Goal: Information Seeking & Learning: Find contact information

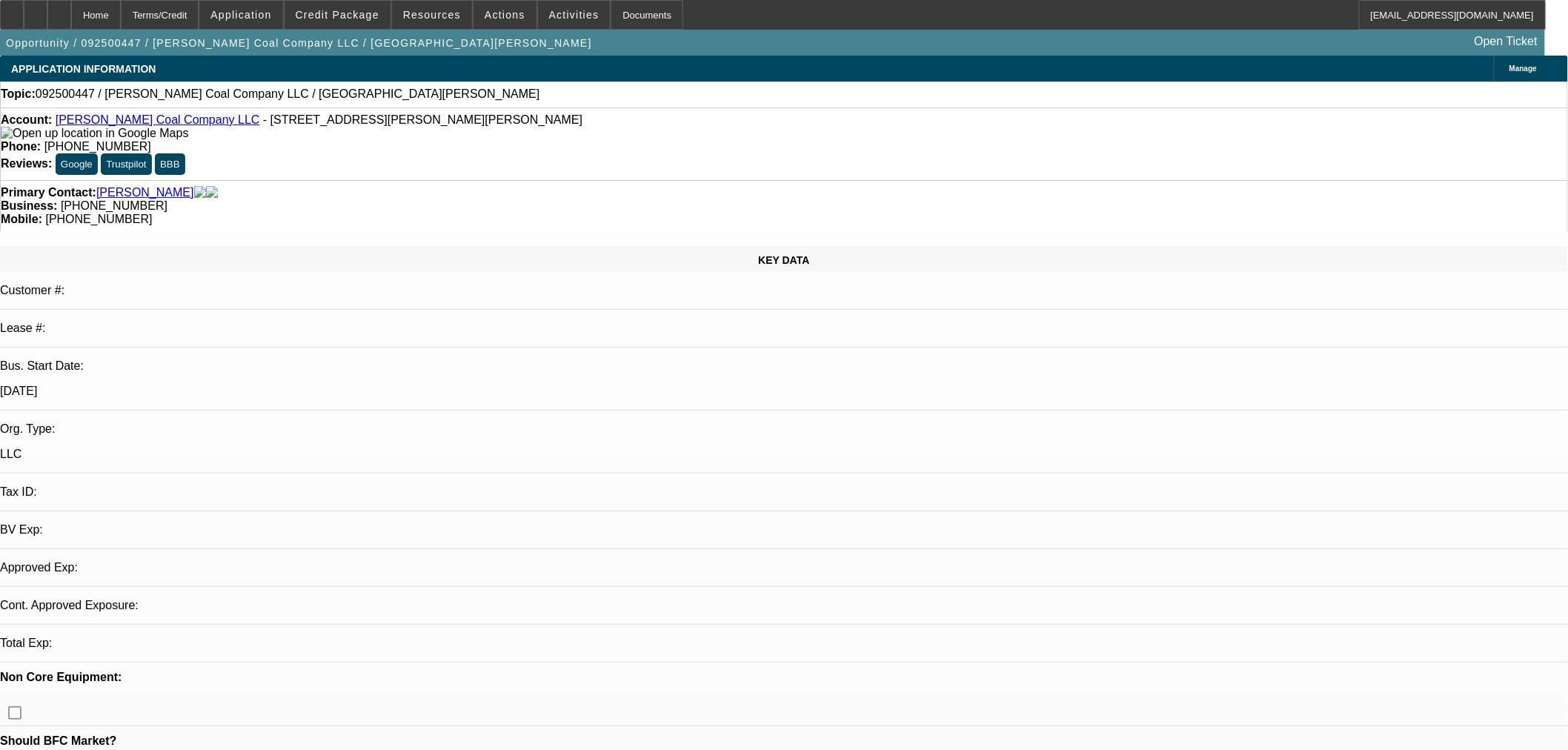
select select "0"
select select "2"
select select "0"
select select "6"
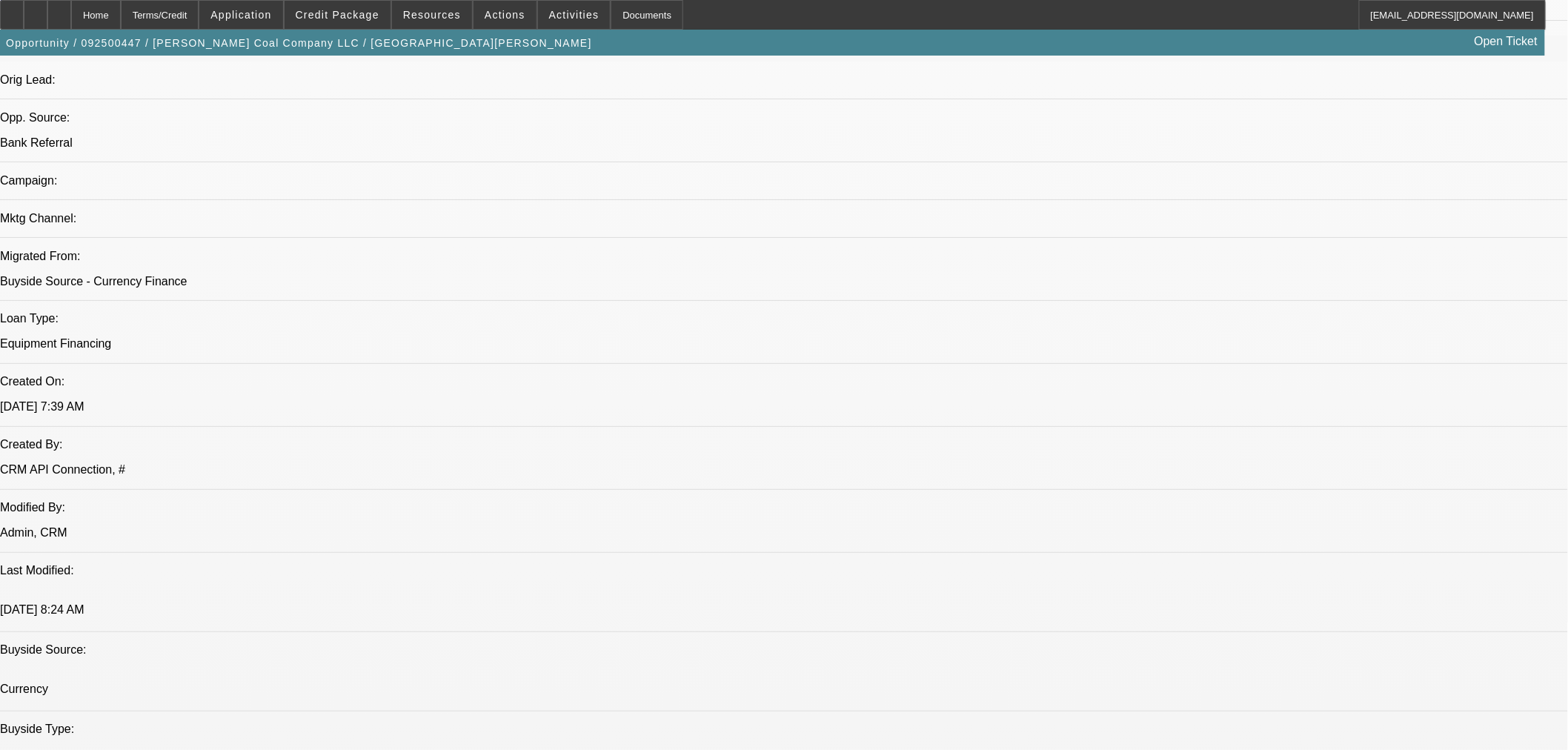
scroll to position [960, 0]
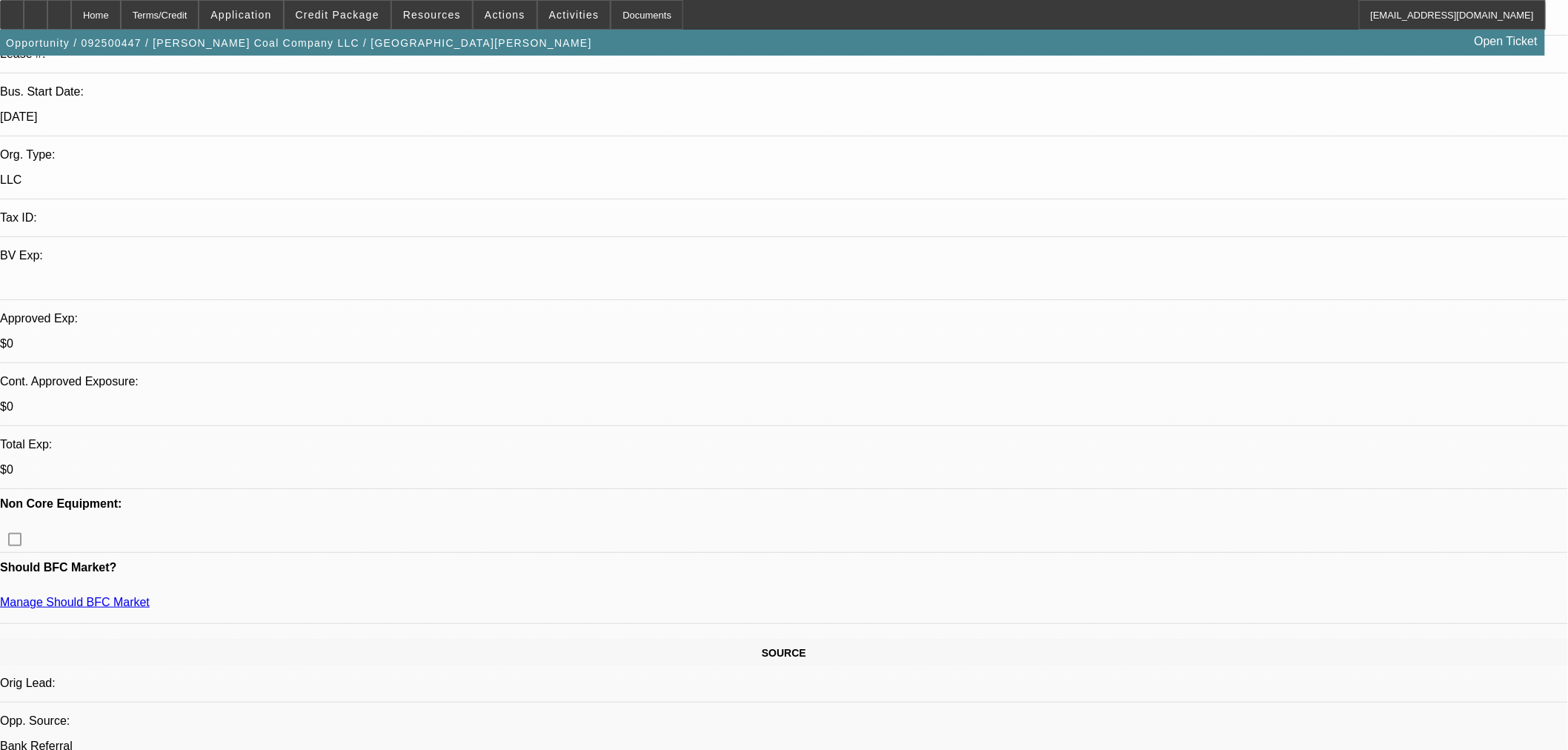
scroll to position [0, 0]
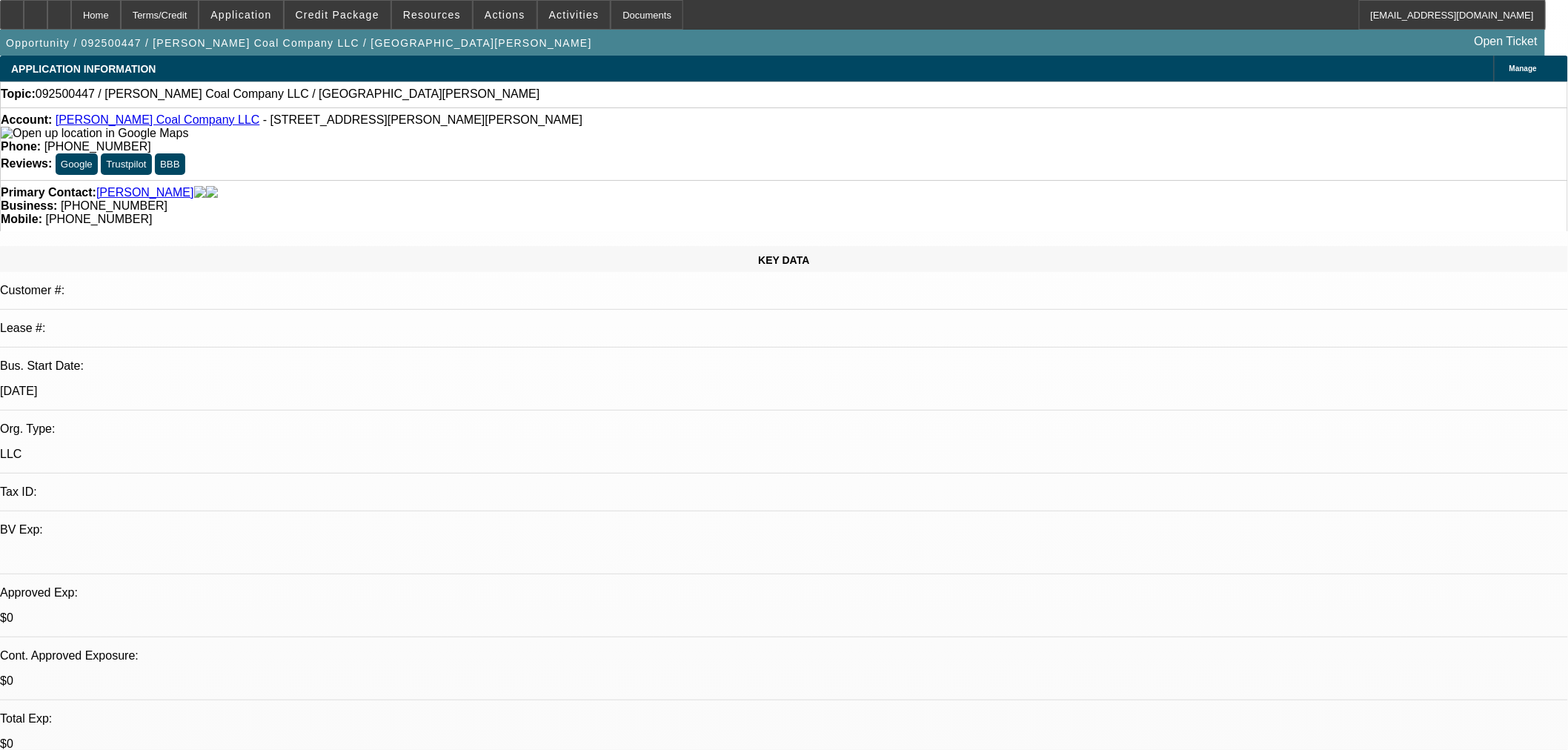
drag, startPoint x: 1229, startPoint y: 426, endPoint x: 1384, endPoint y: 545, distance: 195.4
drag, startPoint x: 1378, startPoint y: 506, endPoint x: 1414, endPoint y: 420, distance: 93.2
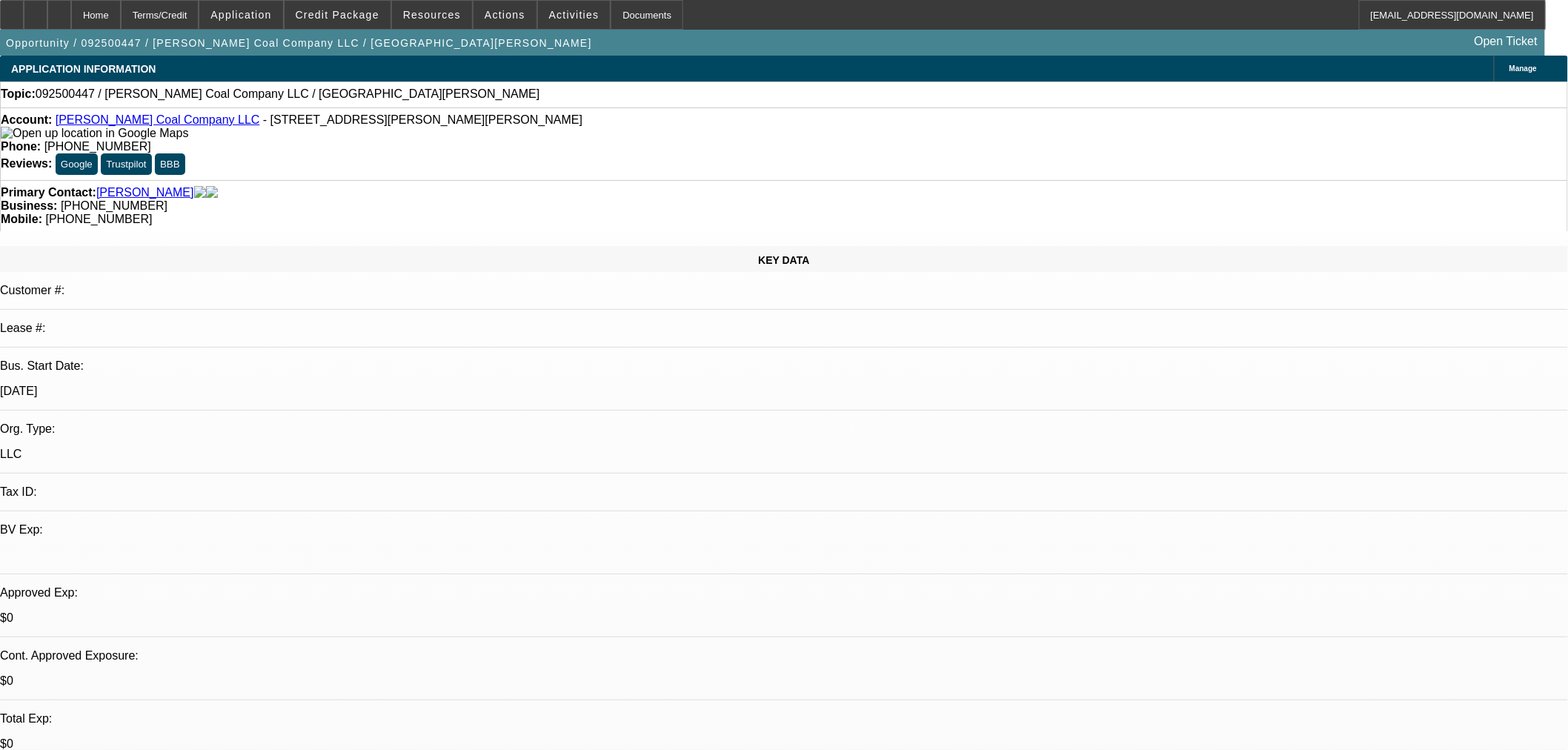
click at [59, 9] on icon at bounding box center [59, 9] width 0 height 0
select select "0"
select select "2"
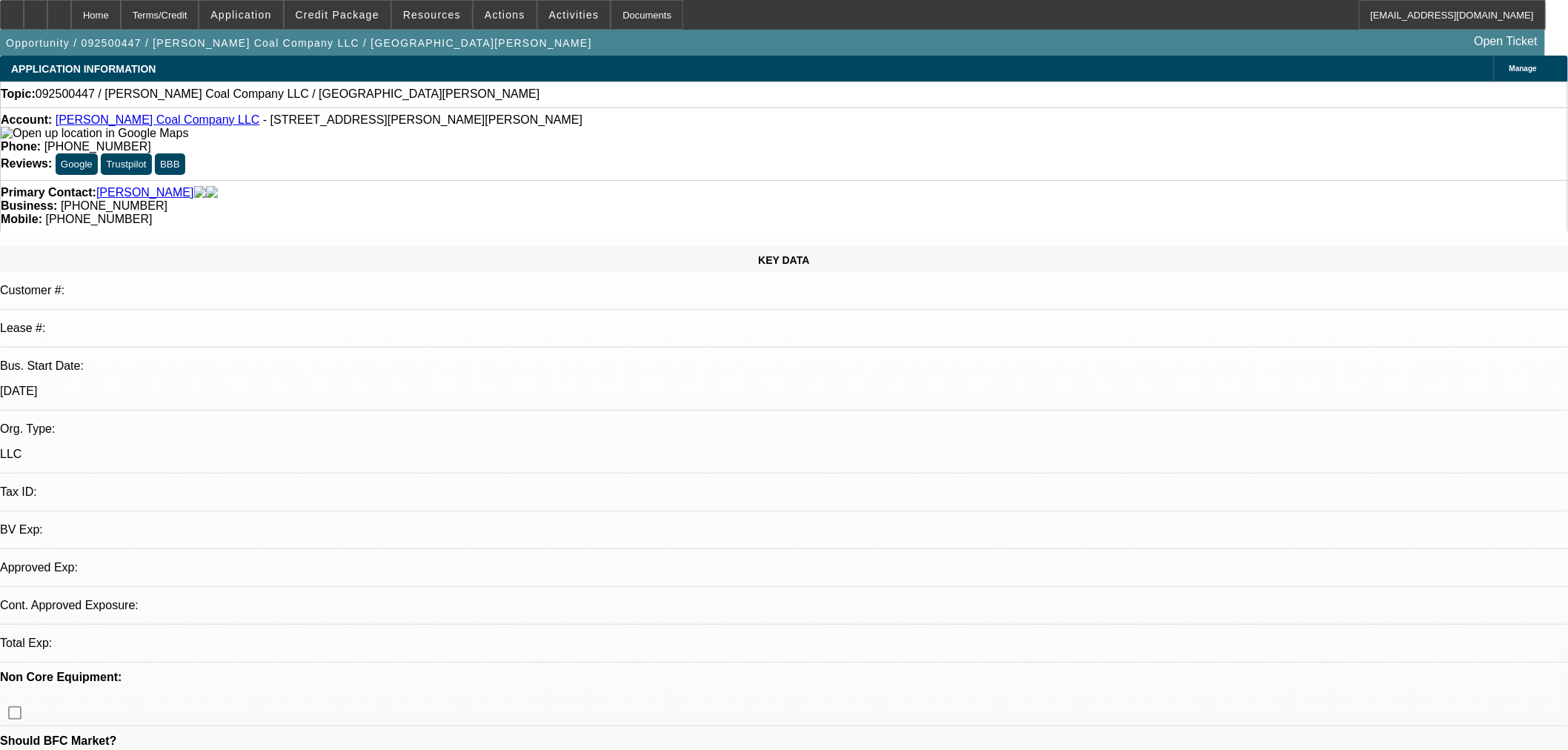
select select "2"
select select "0"
select select "6"
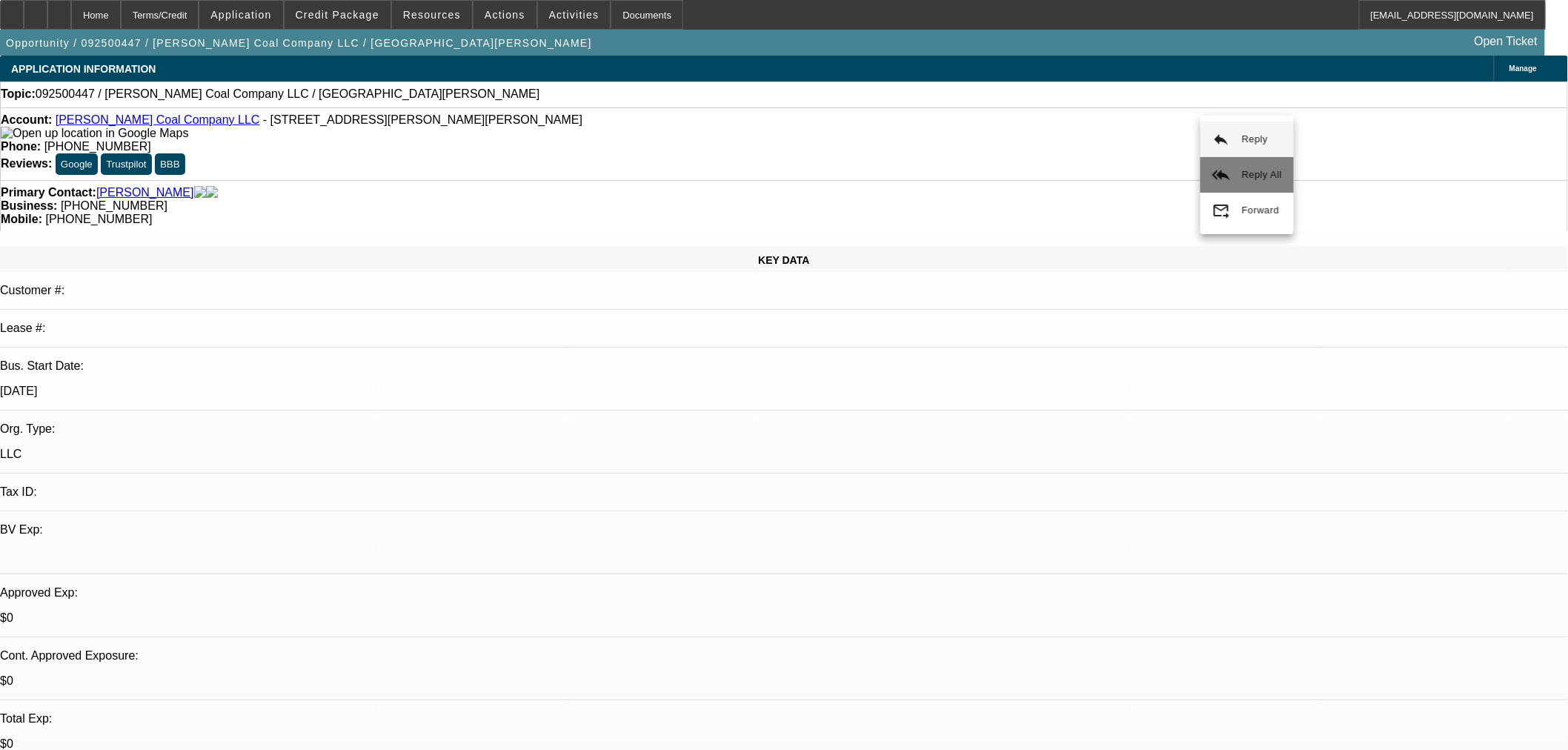
click at [1242, 182] on span "Reply All" at bounding box center [1262, 175] width 40 height 18
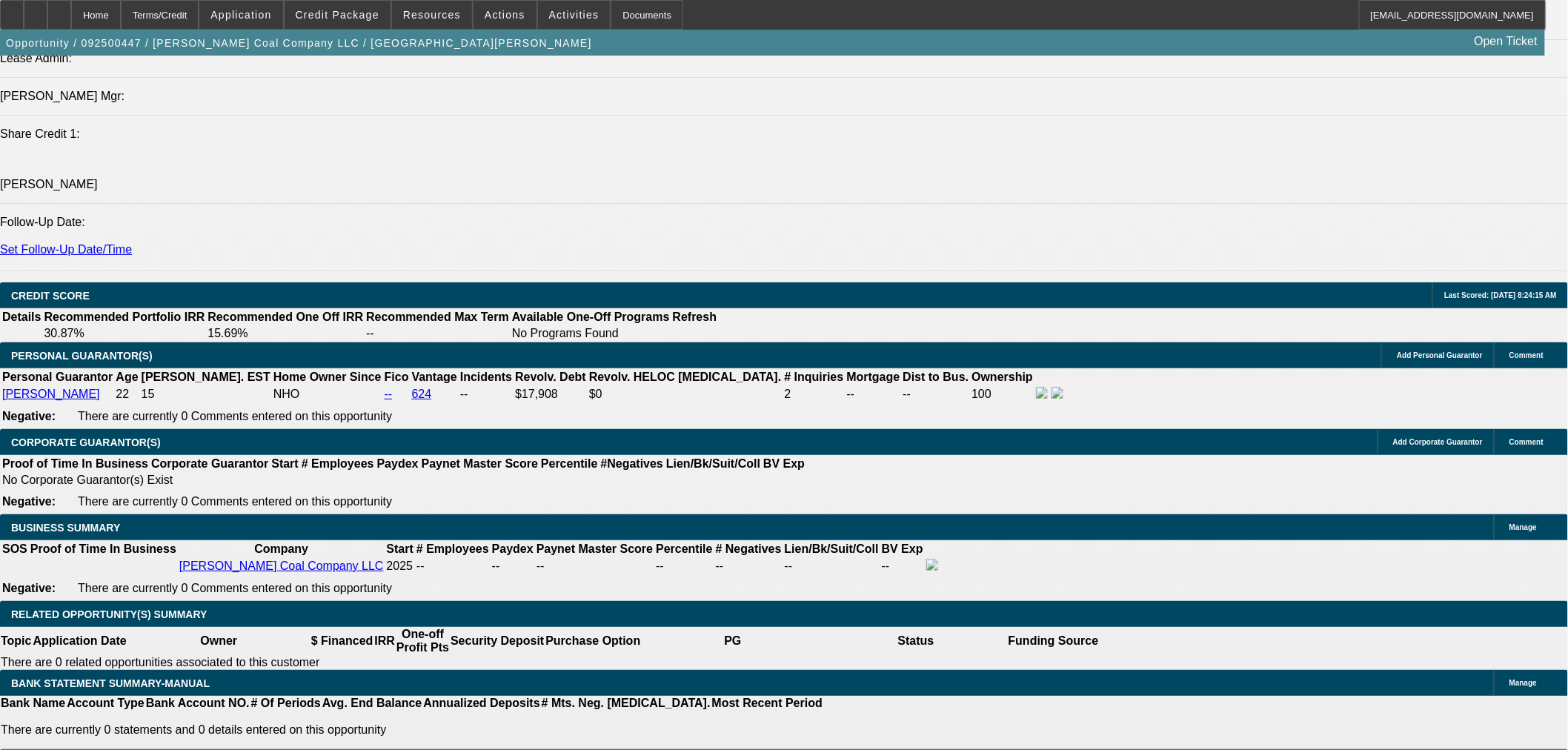
scroll to position [1783, 0]
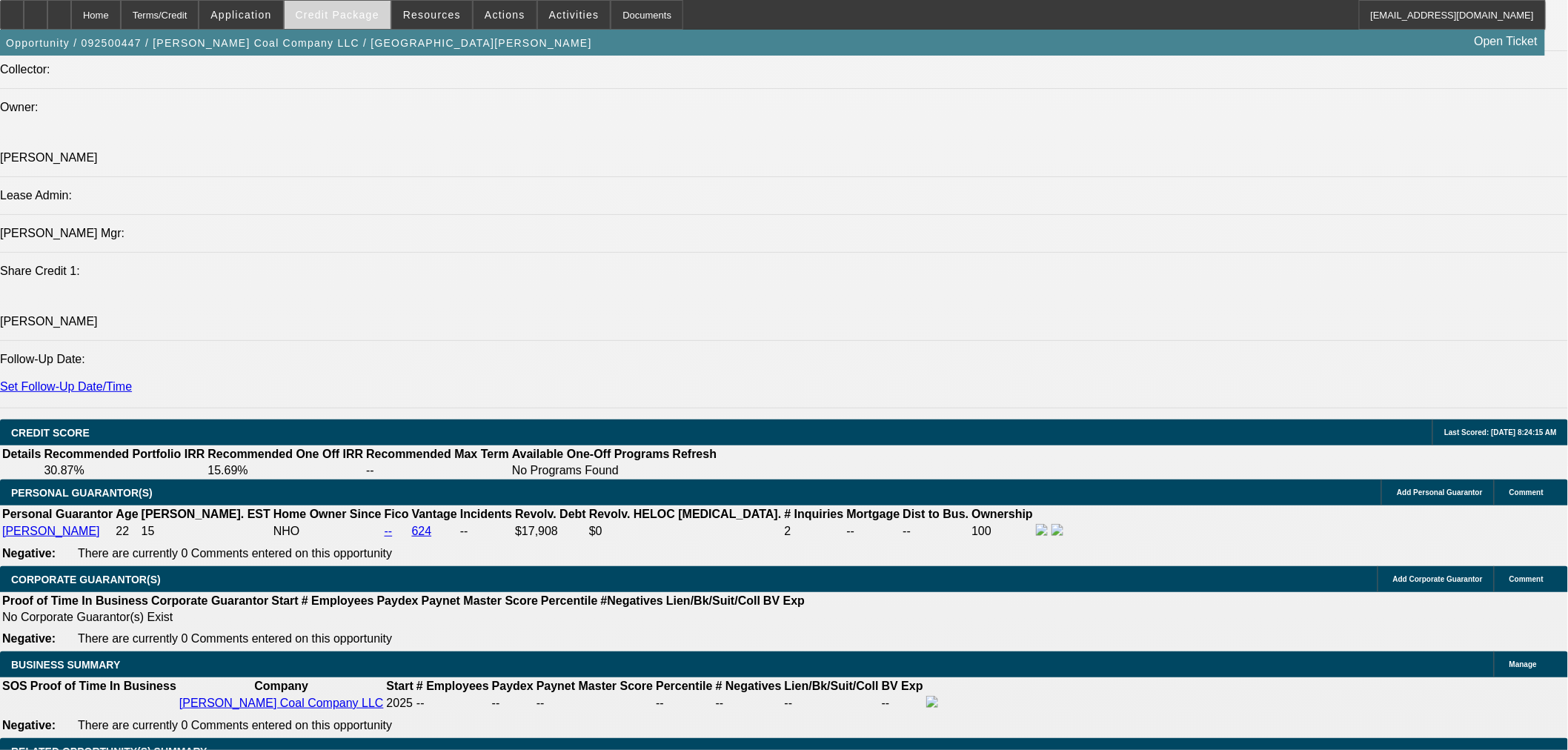
click at [328, 16] on span "Credit Package" at bounding box center [337, 15] width 84 height 12
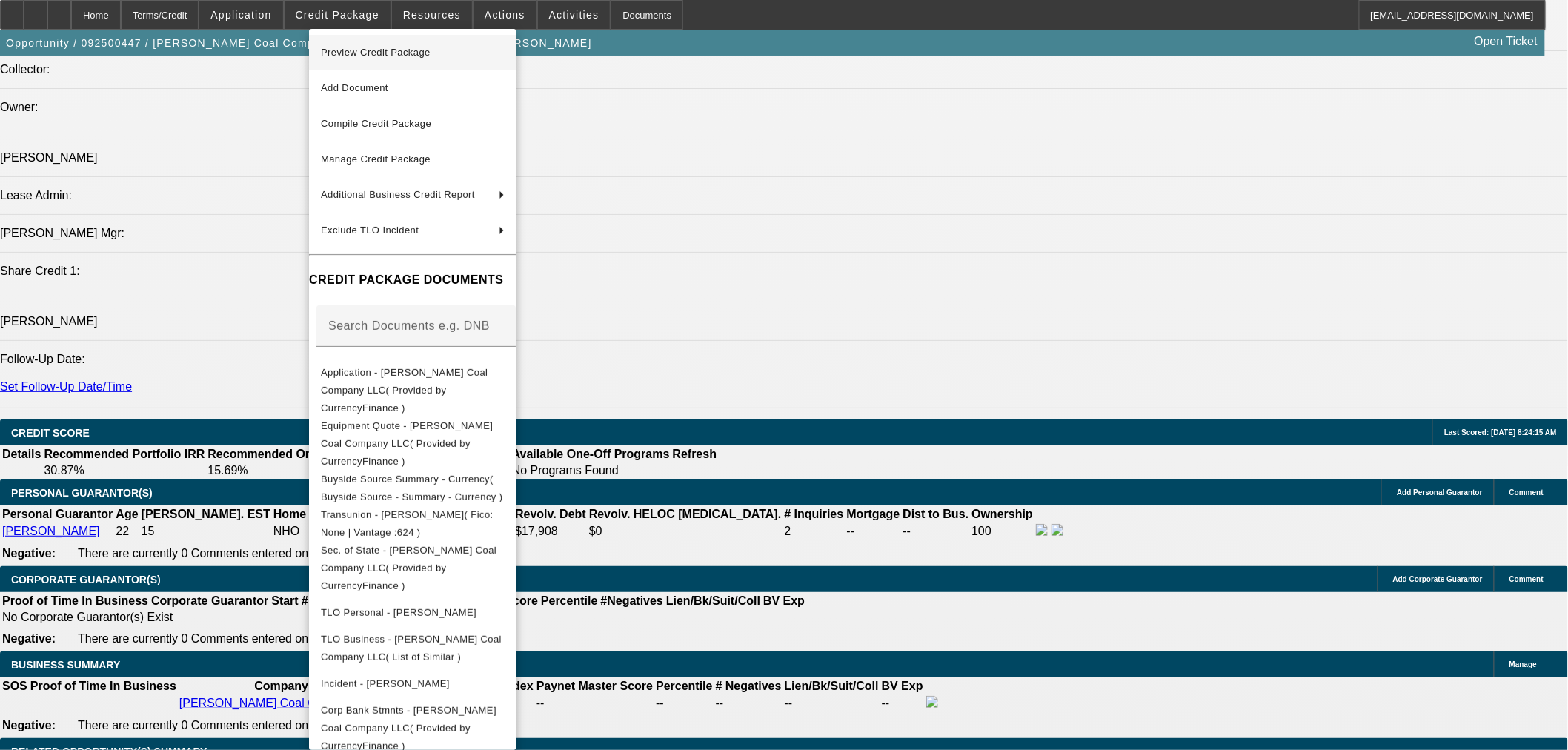
click at [505, 59] on span "Preview Credit Package" at bounding box center [412, 52] width 184 height 18
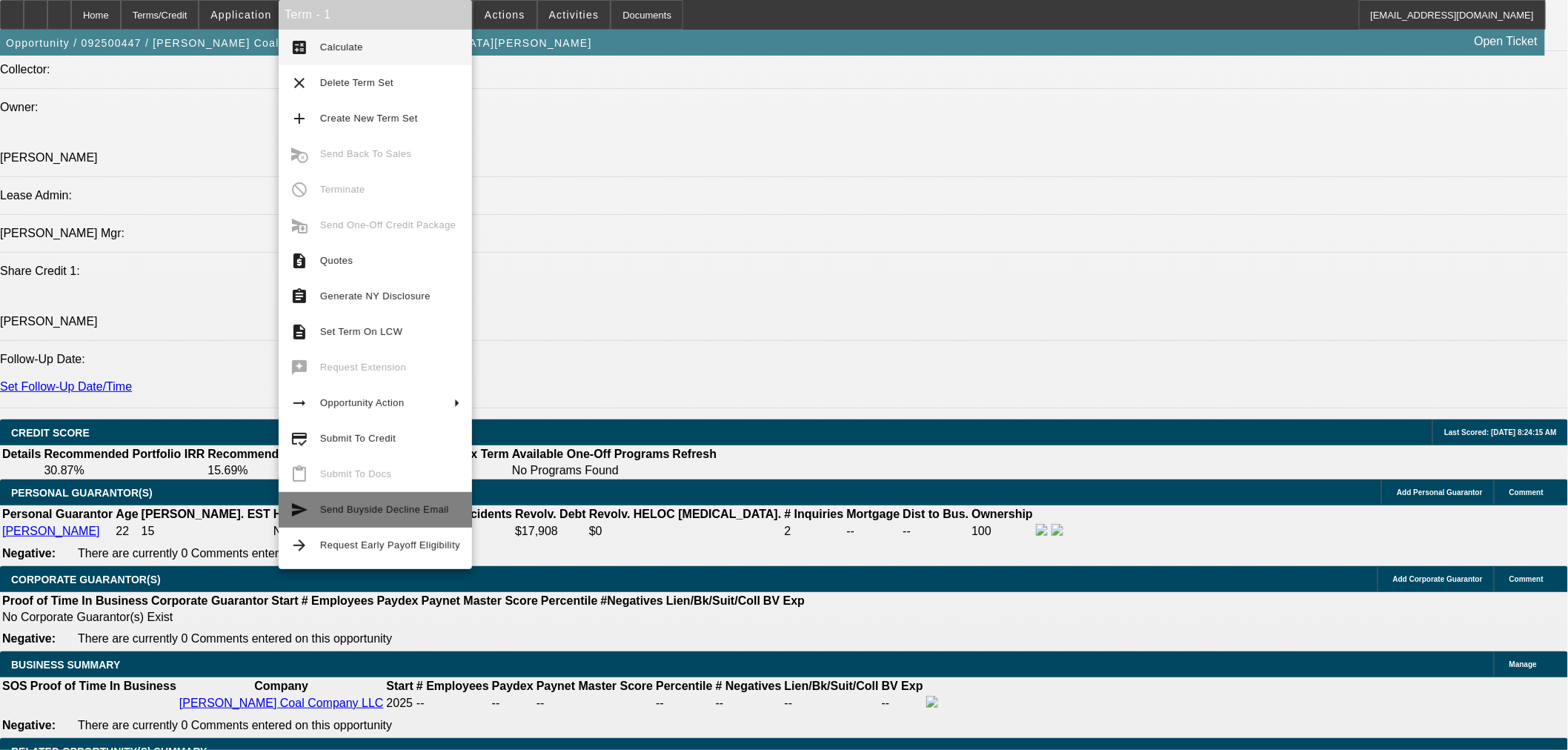
click at [428, 512] on span "Send Buyside Decline Email" at bounding box center [385, 509] width 129 height 11
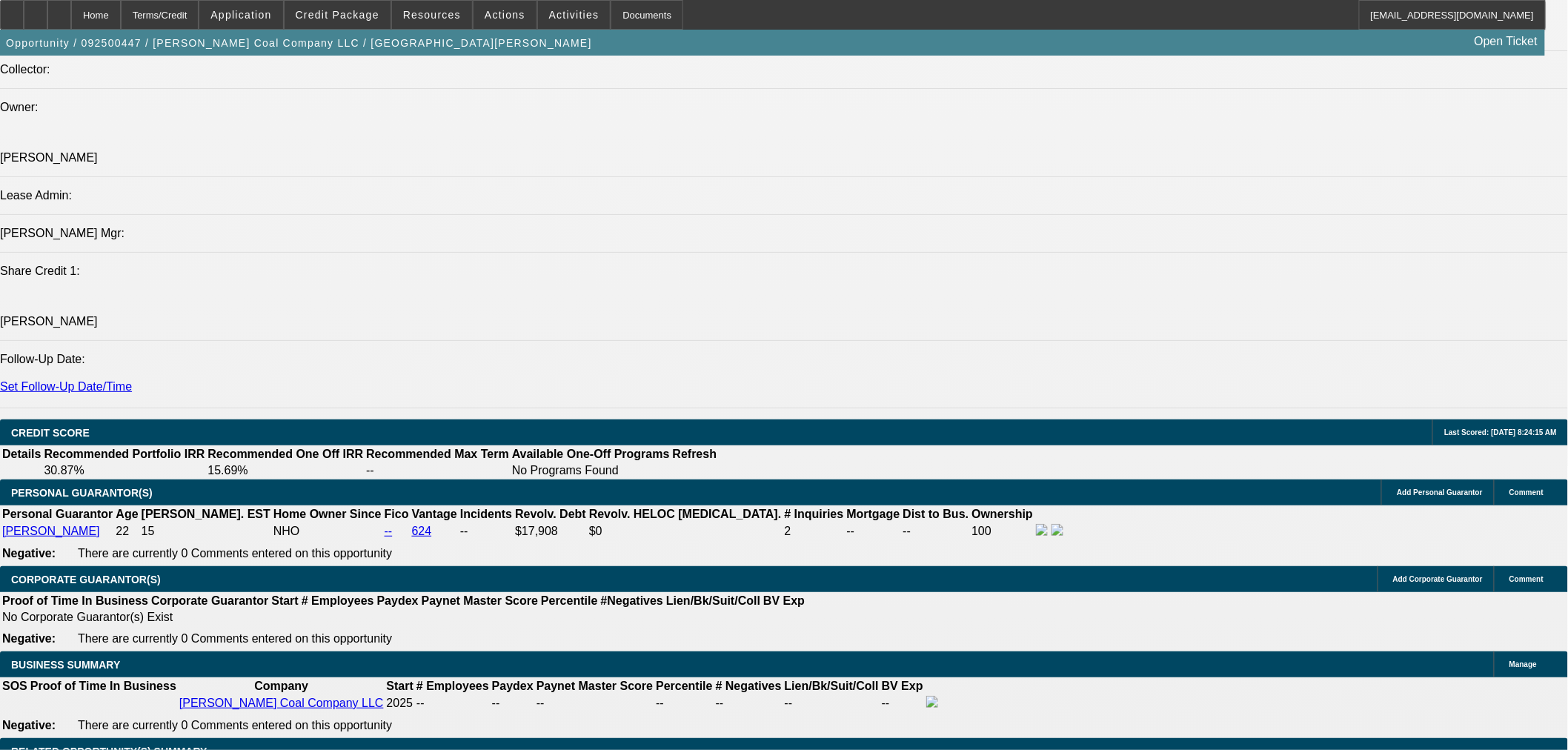
scroll to position [0, 0]
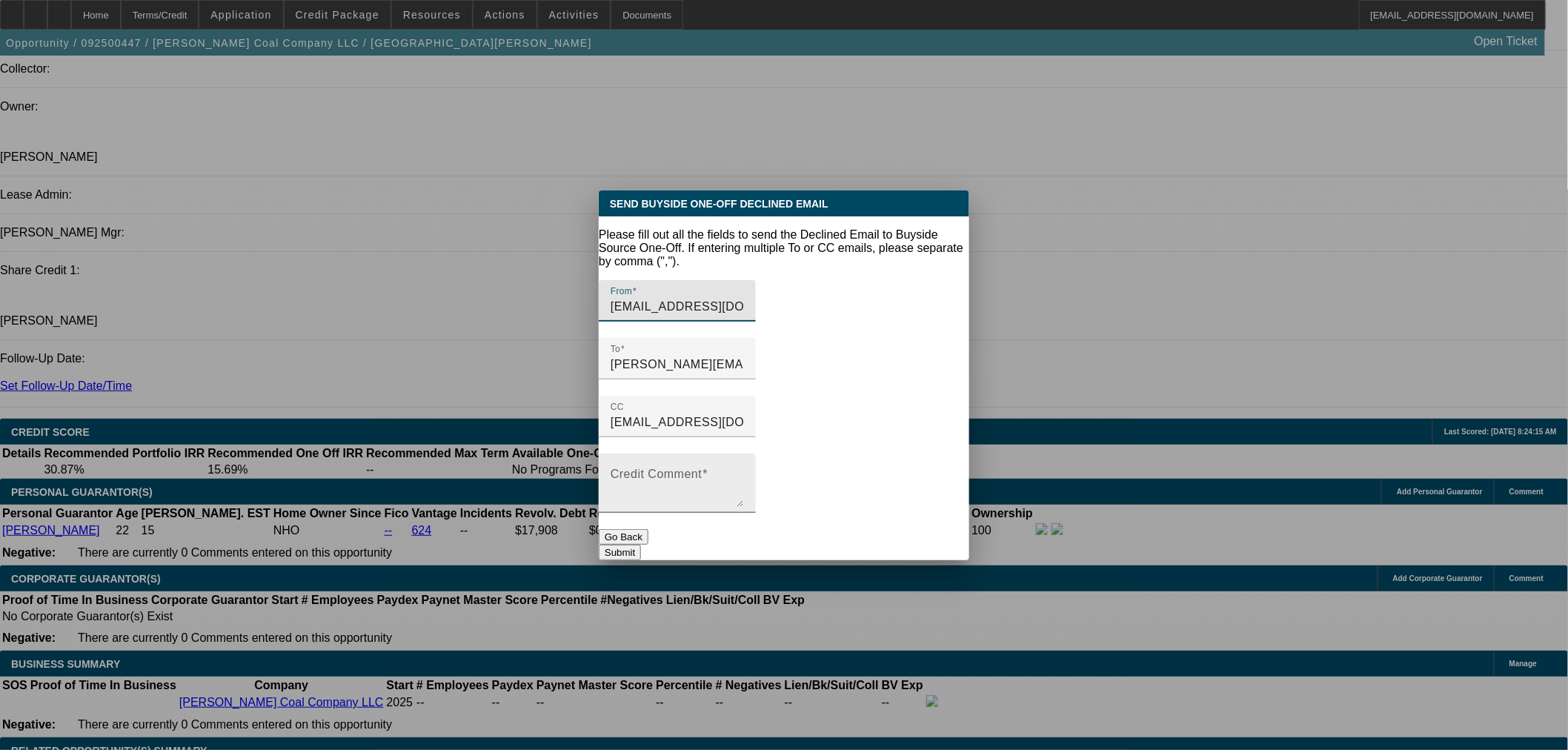
click at [744, 453] on div "Credit Comment" at bounding box center [677, 482] width 134 height 59
click at [669, 476] on textarea "Start-Up No real bank statements No previous owner / Grand parent to cosign L" at bounding box center [677, 488] width 134 height 35
type textarea "Start-Up No real bank statements No previous owner / Grand parent to cosign L"
click at [649, 529] on button "Go Back" at bounding box center [623, 536] width 50 height 16
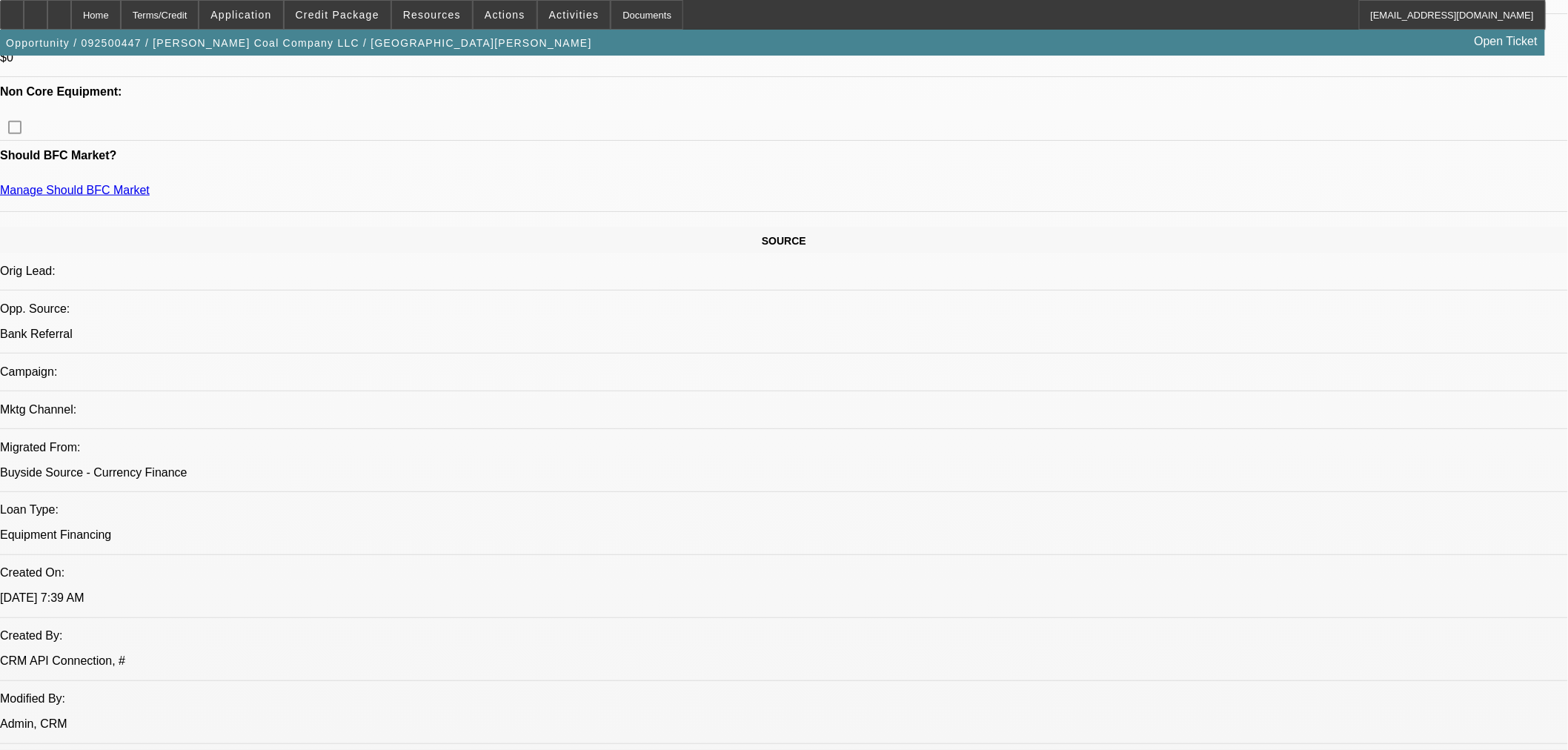
scroll to position [549, 0]
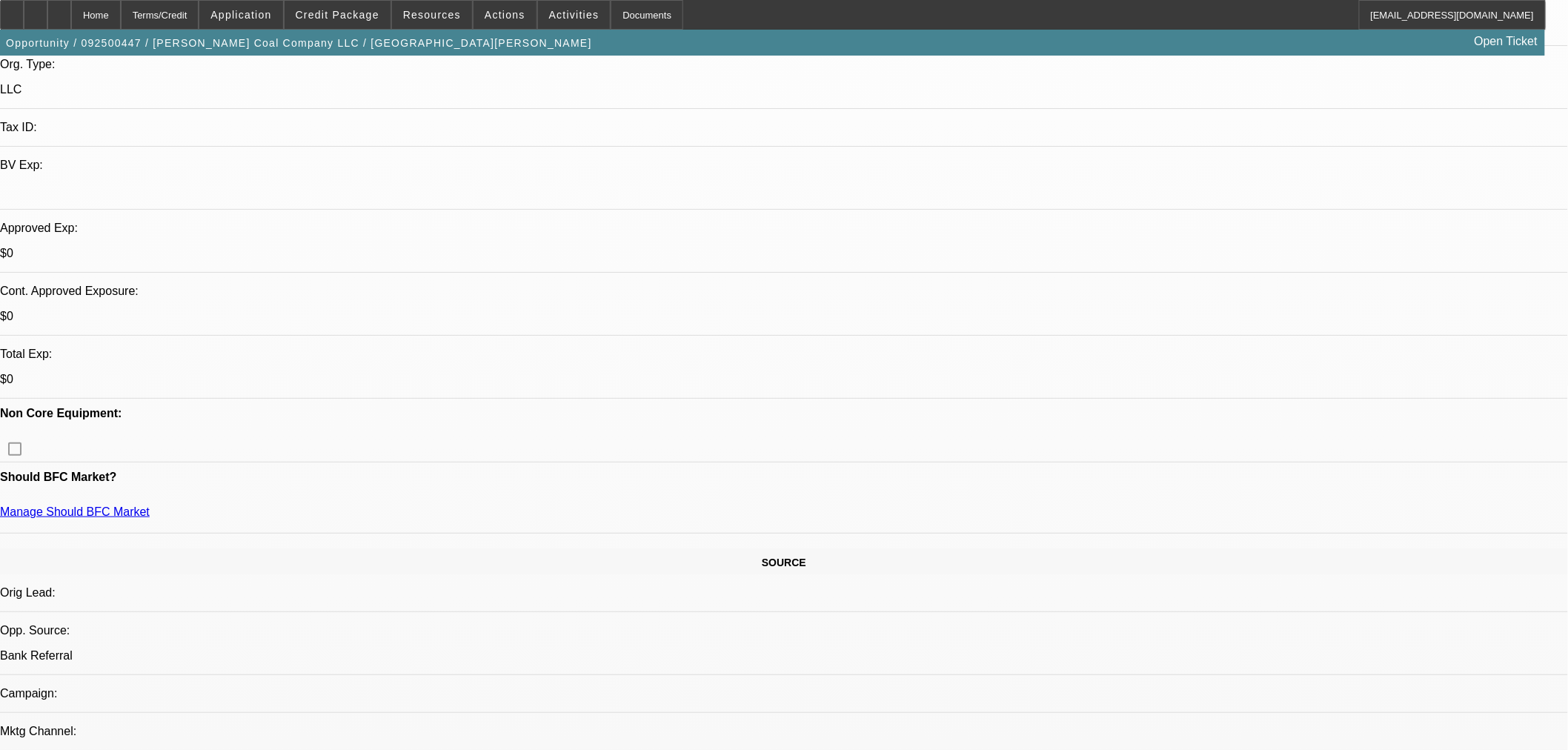
scroll to position [411, 0]
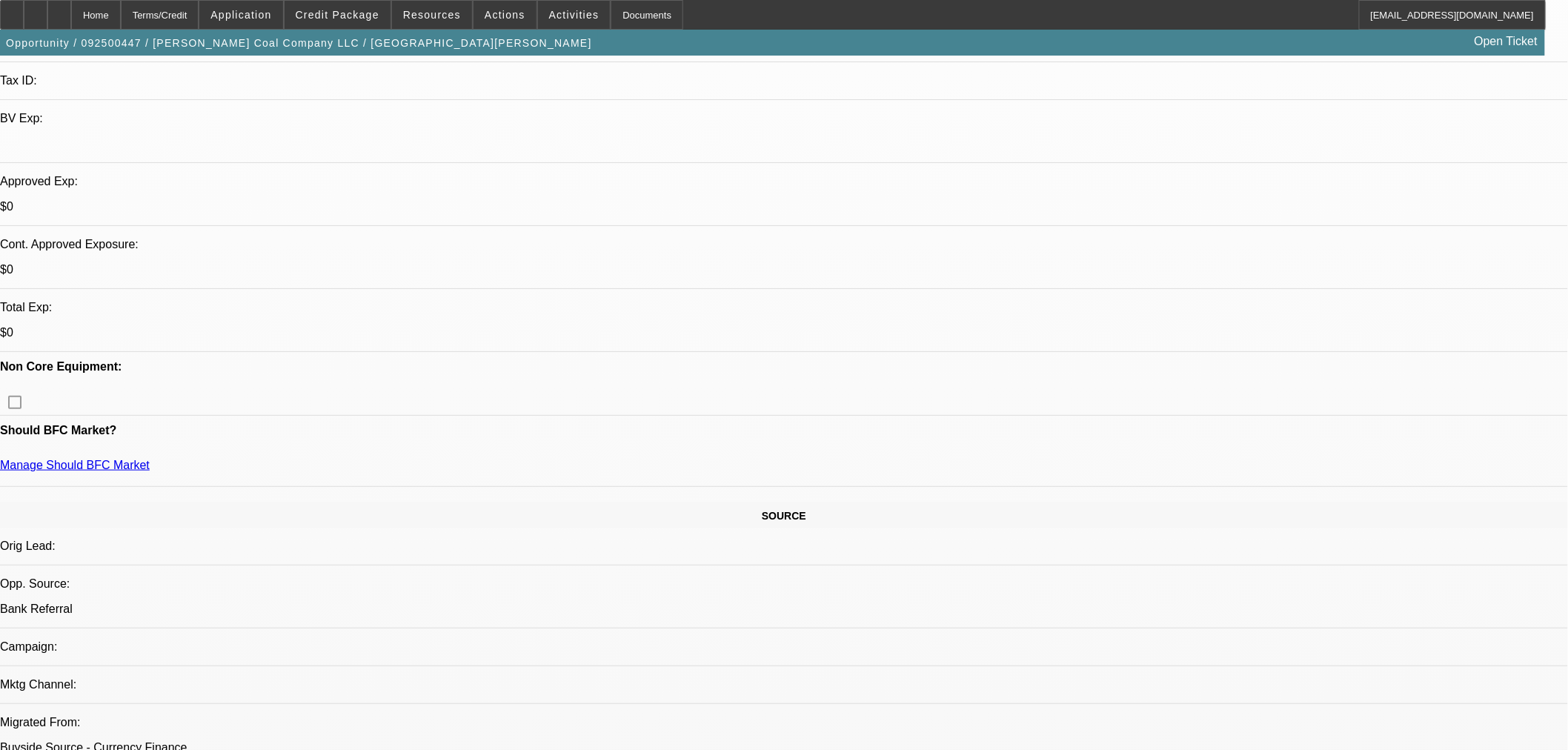
drag, startPoint x: 1236, startPoint y: 272, endPoint x: 1247, endPoint y: 270, distance: 11.2
drag, startPoint x: 1288, startPoint y: 568, endPoint x: 1198, endPoint y: 573, distance: 90.1
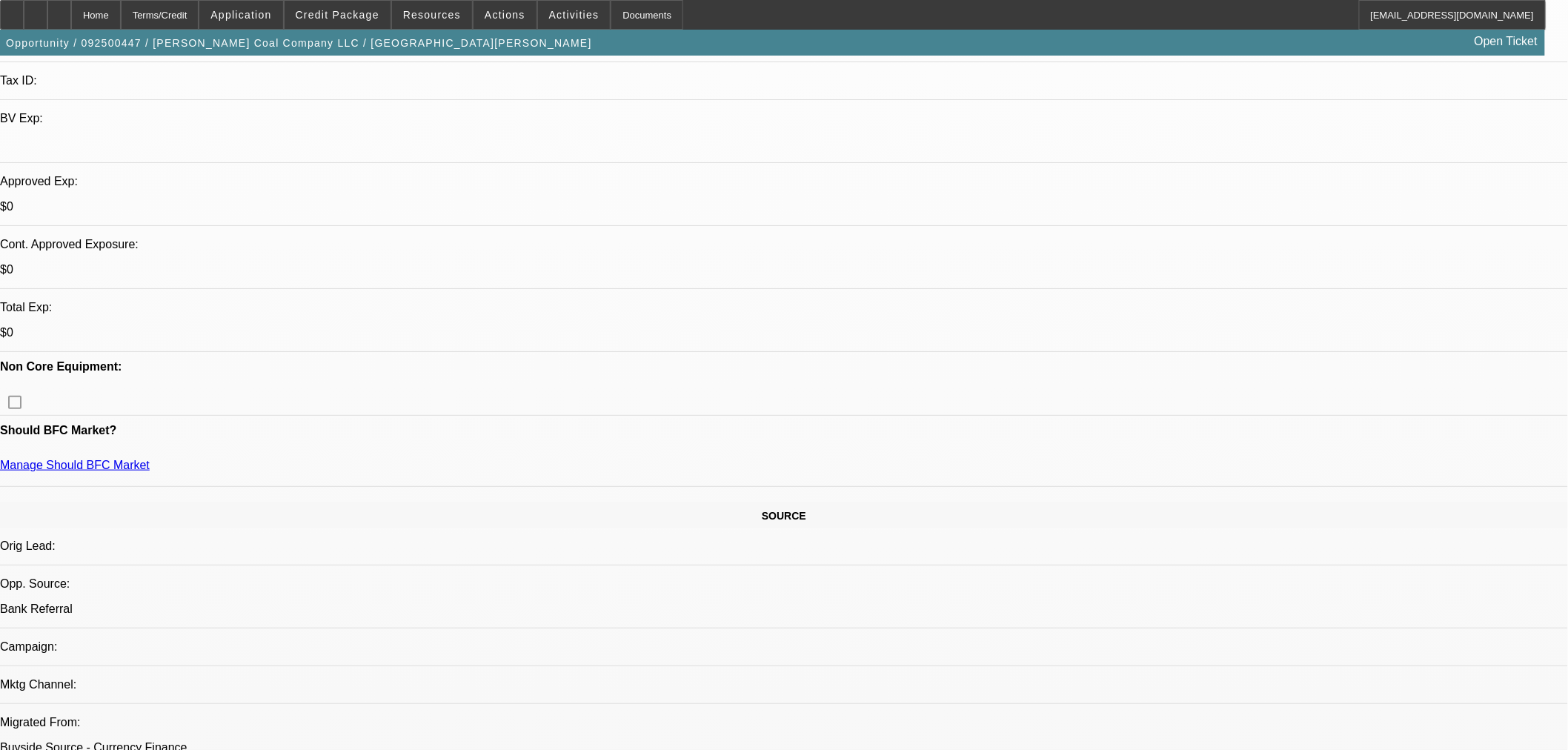
copy td "[PHONE_NUMBER]"
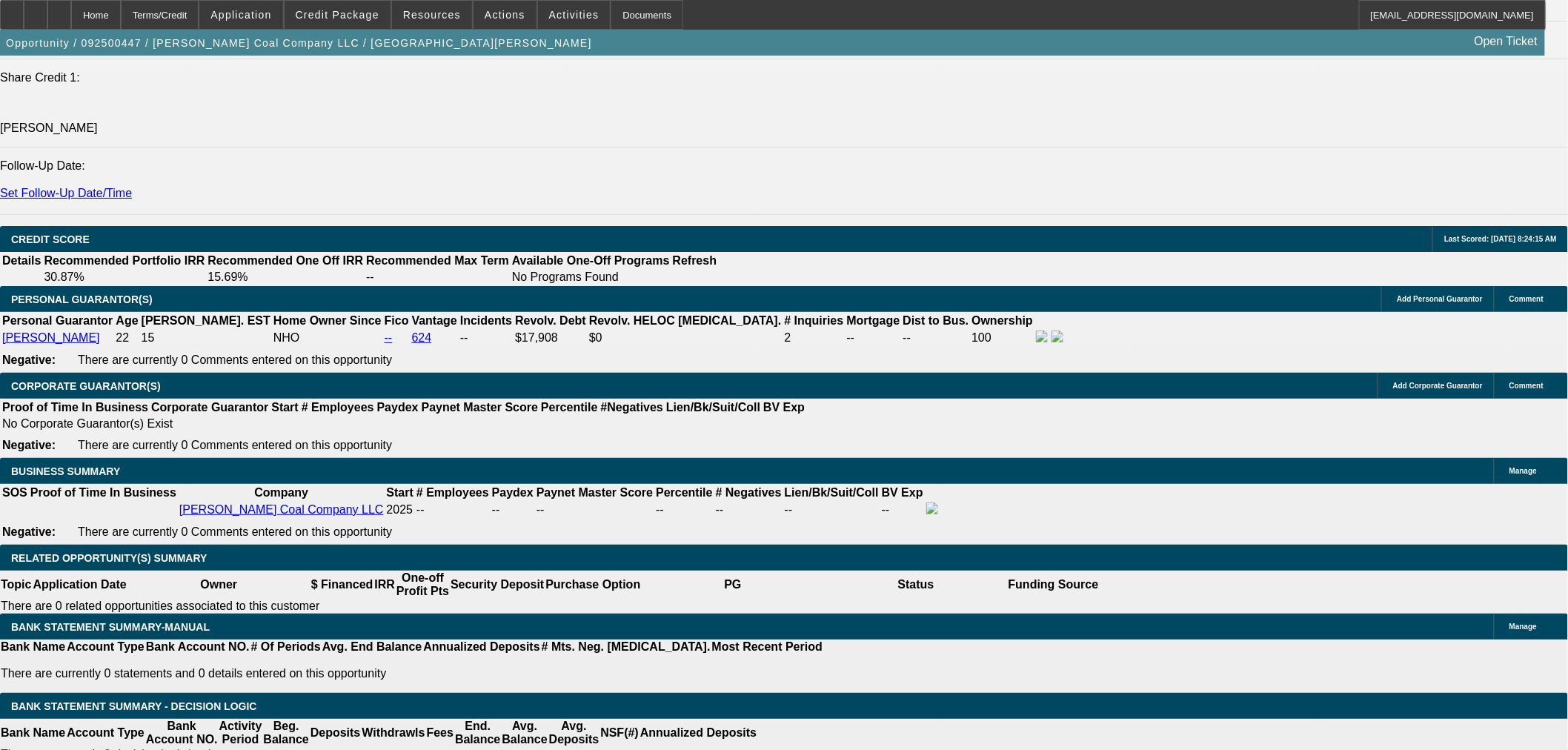
scroll to position [1921, 0]
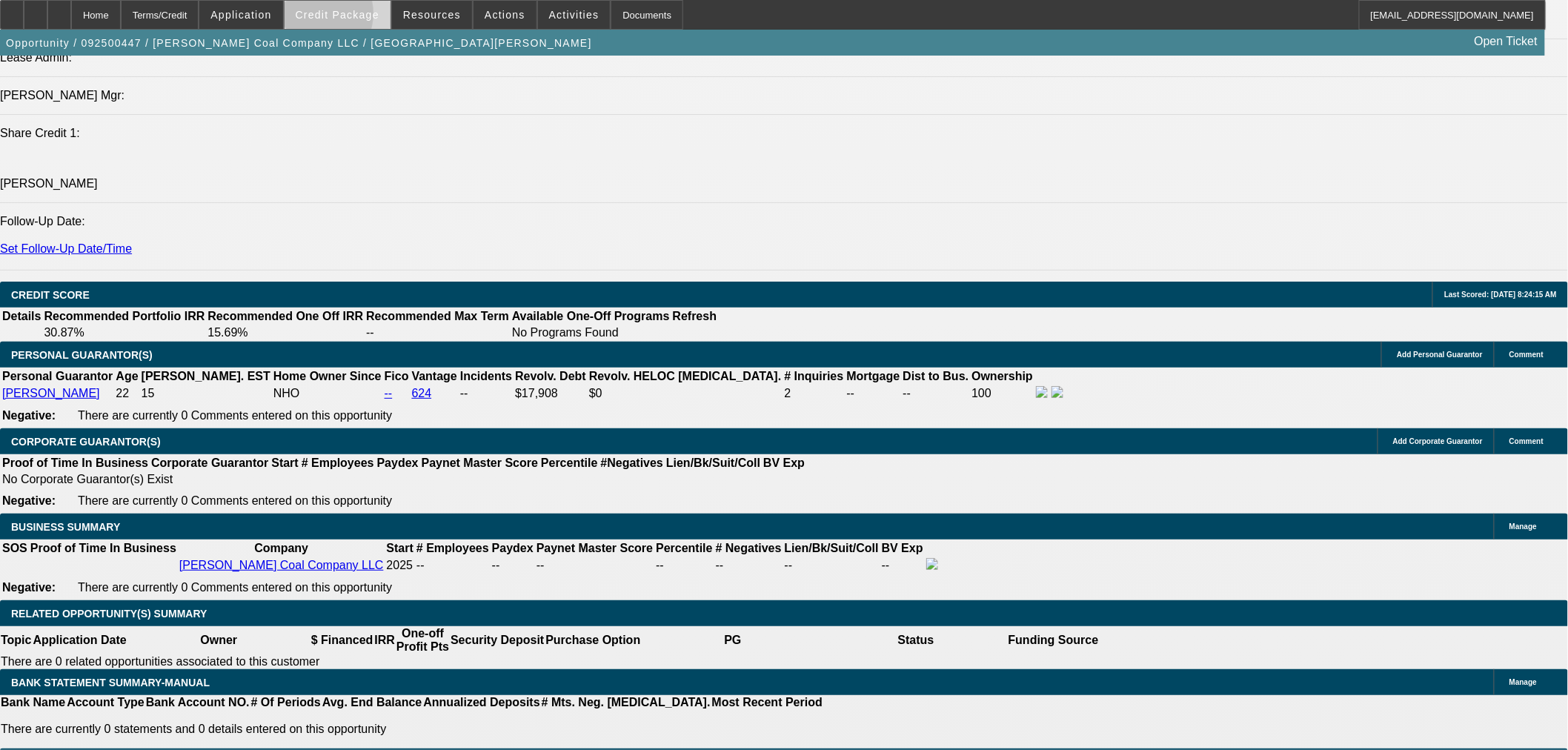
click at [337, 17] on span "Credit Package" at bounding box center [337, 15] width 84 height 12
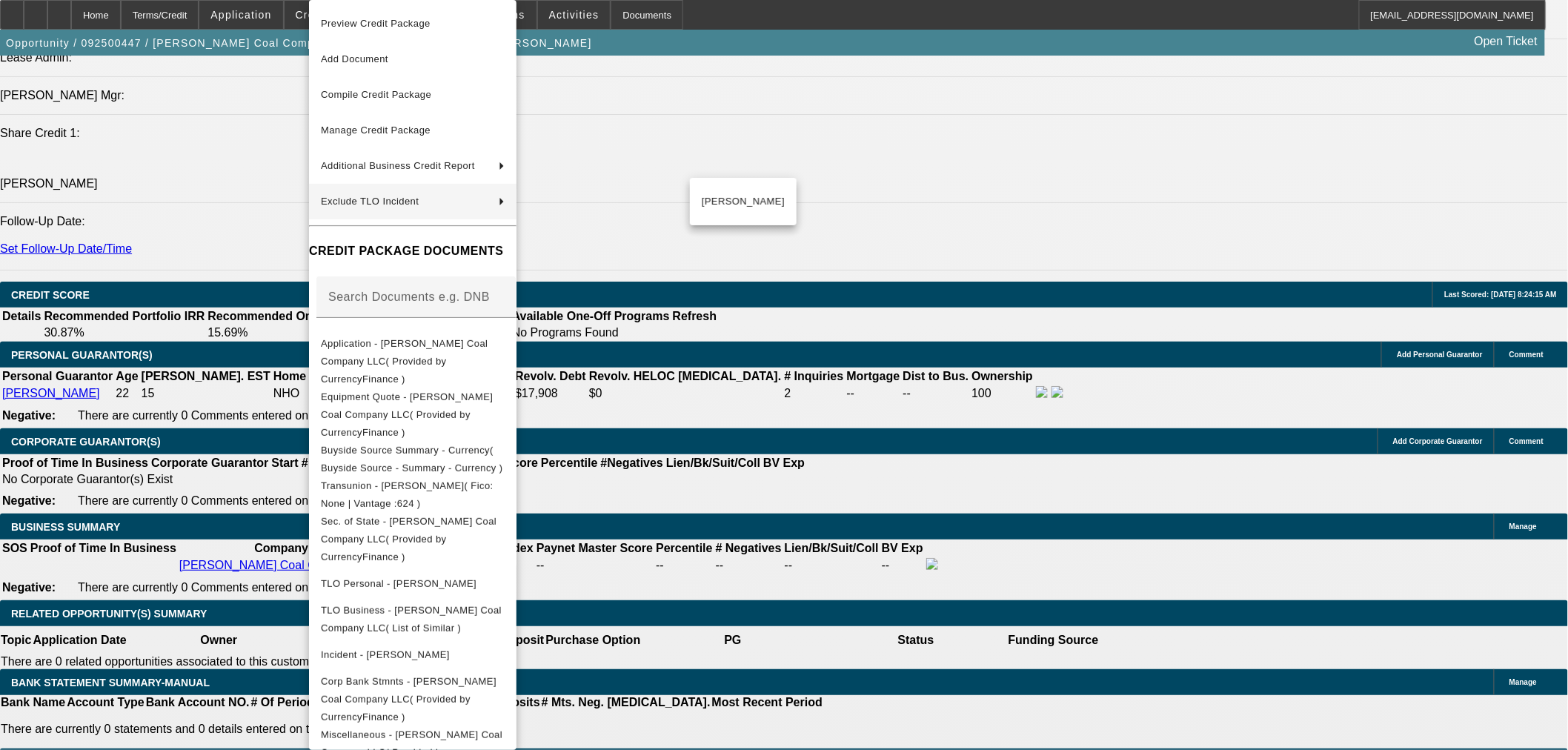
drag, startPoint x: 1374, startPoint y: 669, endPoint x: 1374, endPoint y: 654, distance: 15.0
click at [1375, 661] on div at bounding box center [784, 375] width 1568 height 750
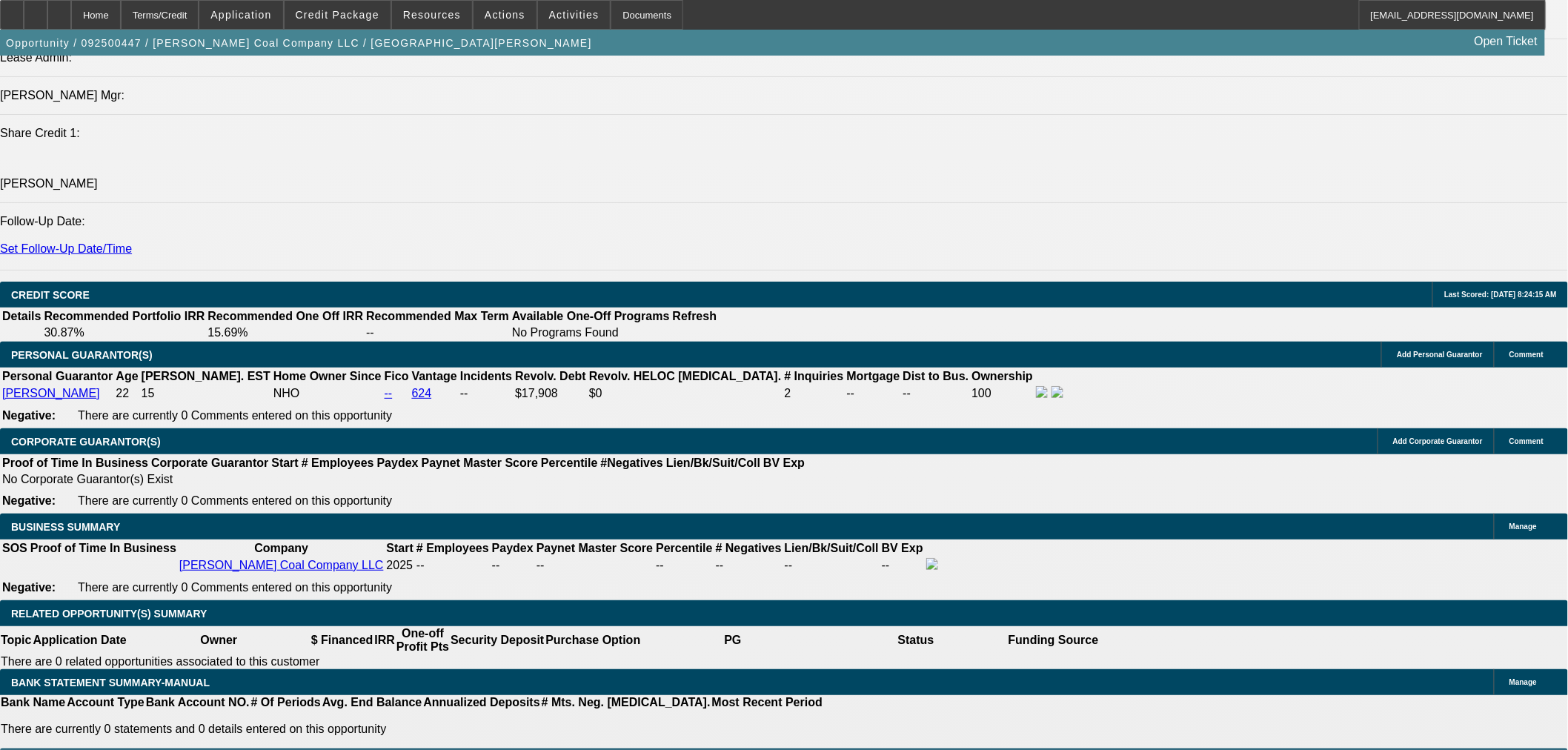
drag, startPoint x: 1387, startPoint y: 554, endPoint x: 1191, endPoint y: 554, distance: 196.0
copy tr "[PERSON_NAME][EMAIL_ADDRESS][DOMAIN_NAME]"
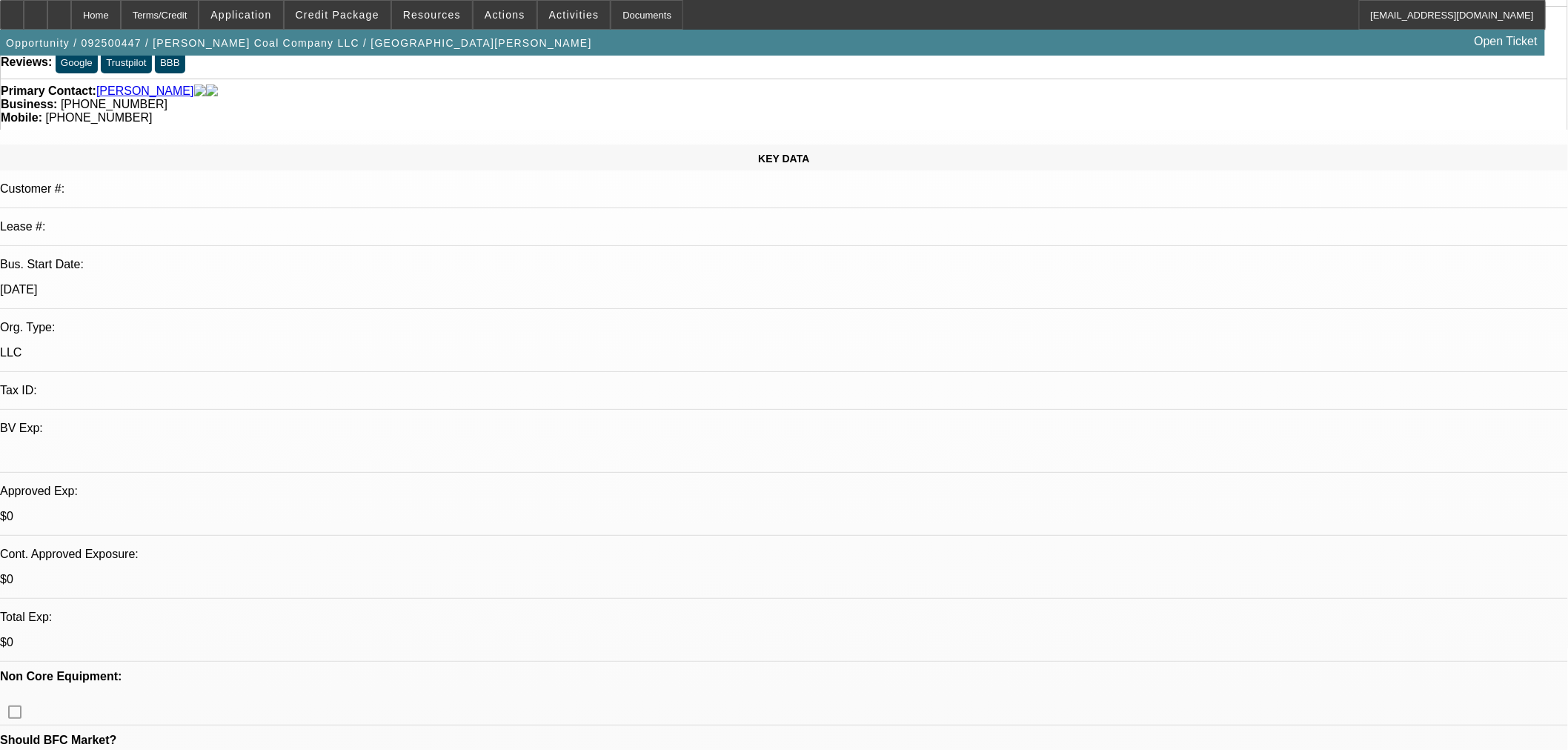
scroll to position [0, 0]
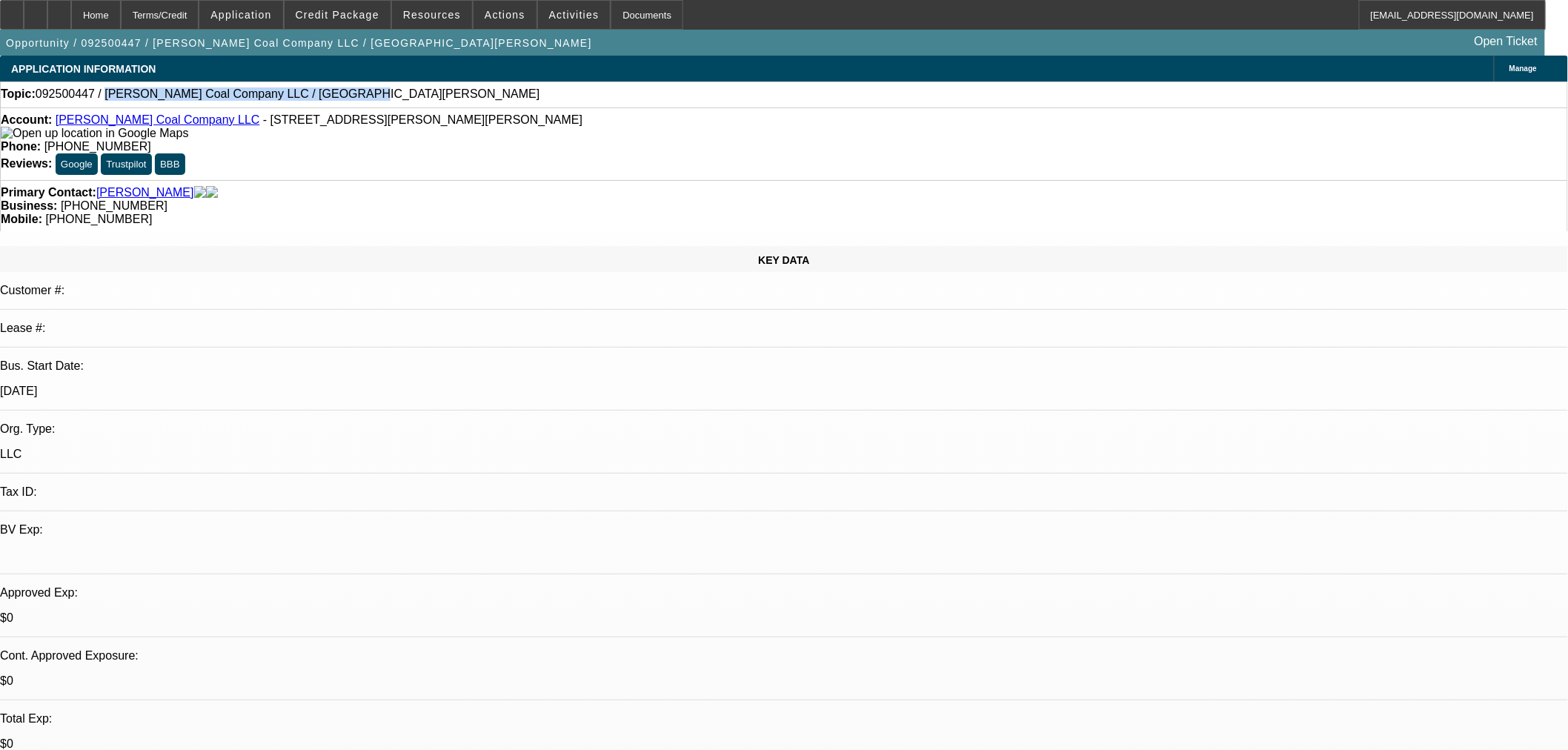
drag, startPoint x: 313, startPoint y: 92, endPoint x: 106, endPoint y: 106, distance: 207.5
click at [106, 106] on div "Topic: 092500447 / Rockhill Coal Company LLC / Rockhill, Reid" at bounding box center [784, 94] width 1568 height 26
copy span "Rockhill Coal Company LLC / Rockhill, Reid"
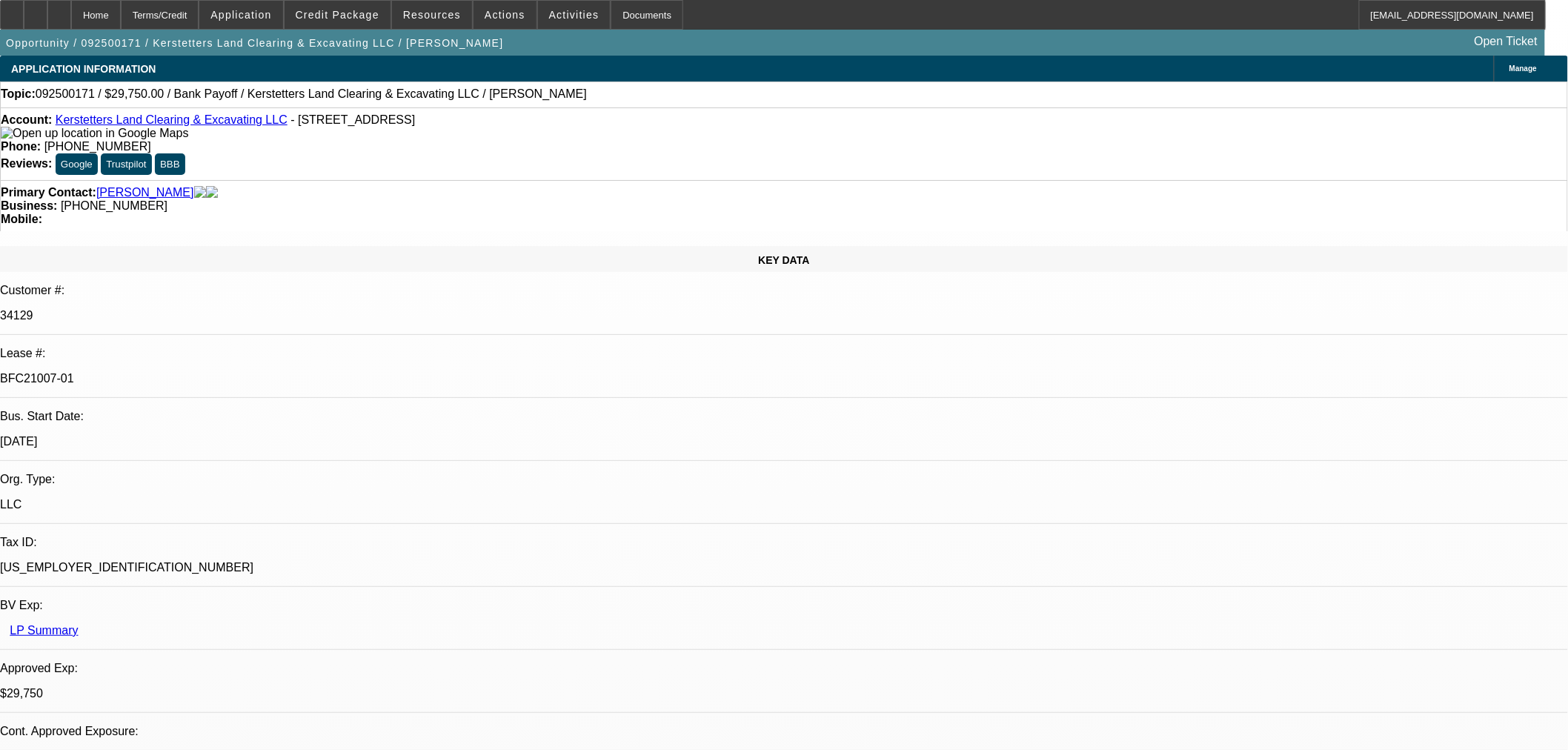
select select "0.15"
select select "2"
select select "0"
select select "6"
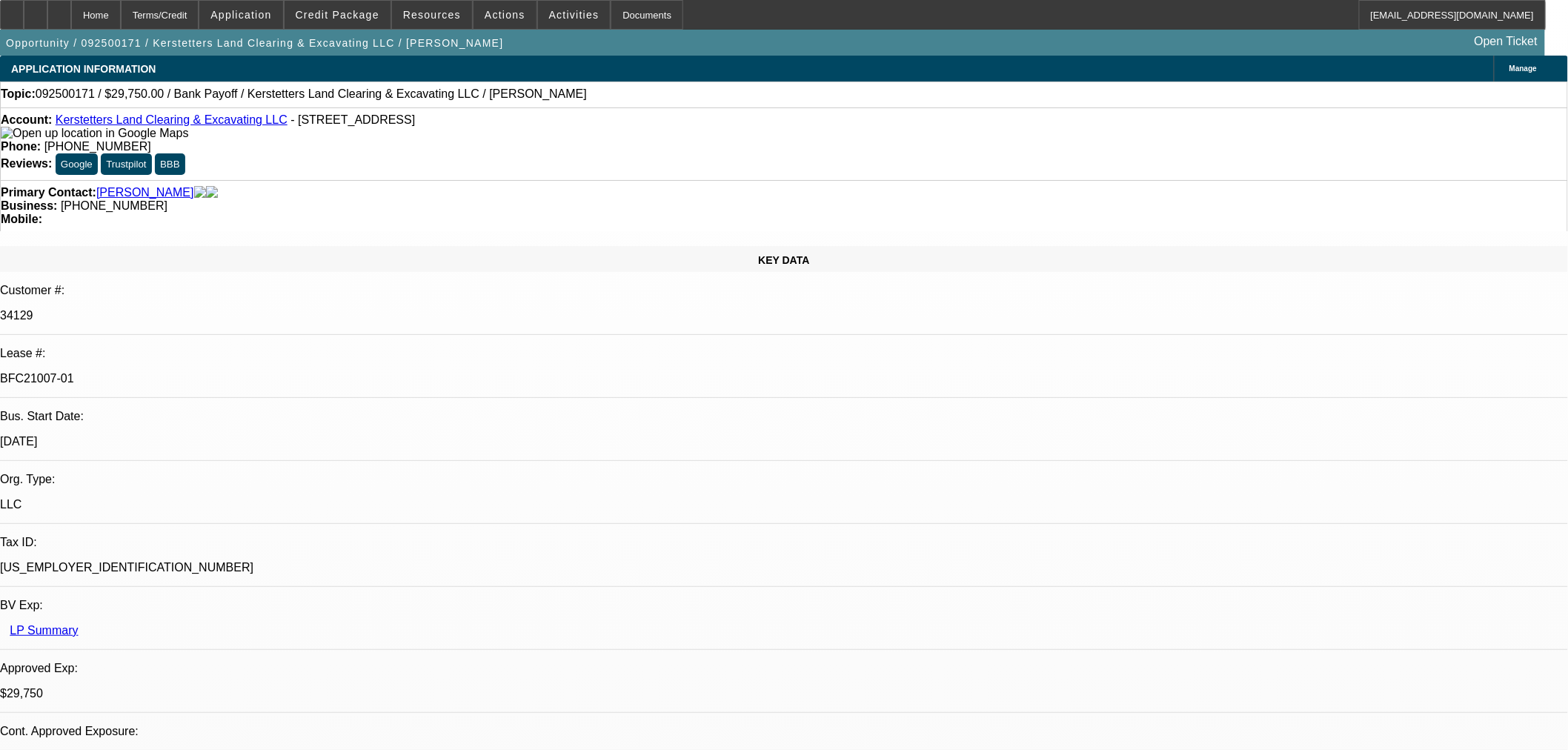
select select "0.15"
select select "2"
select select "0"
select select "6"
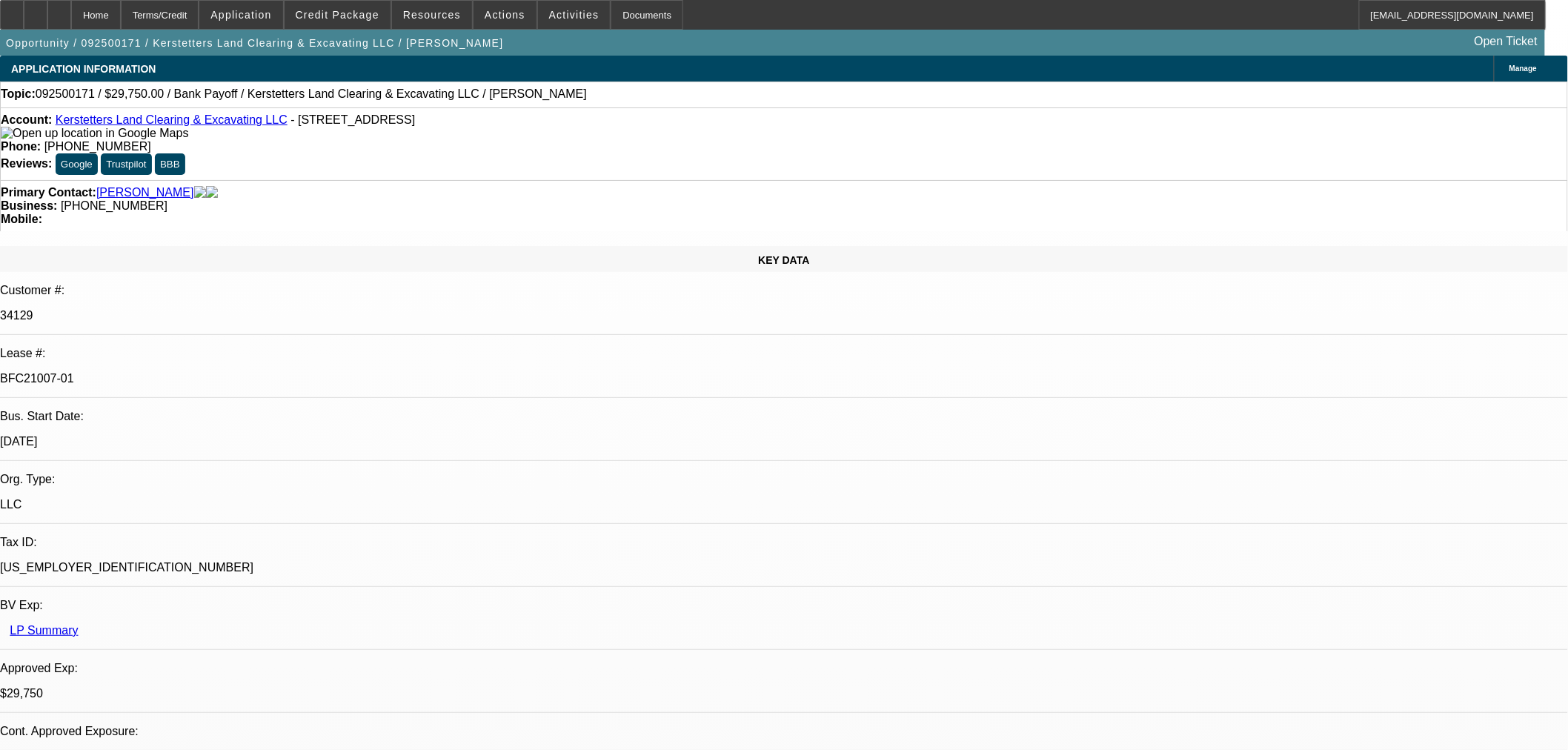
select select "0.15"
select select "2"
select select "0"
select select "6"
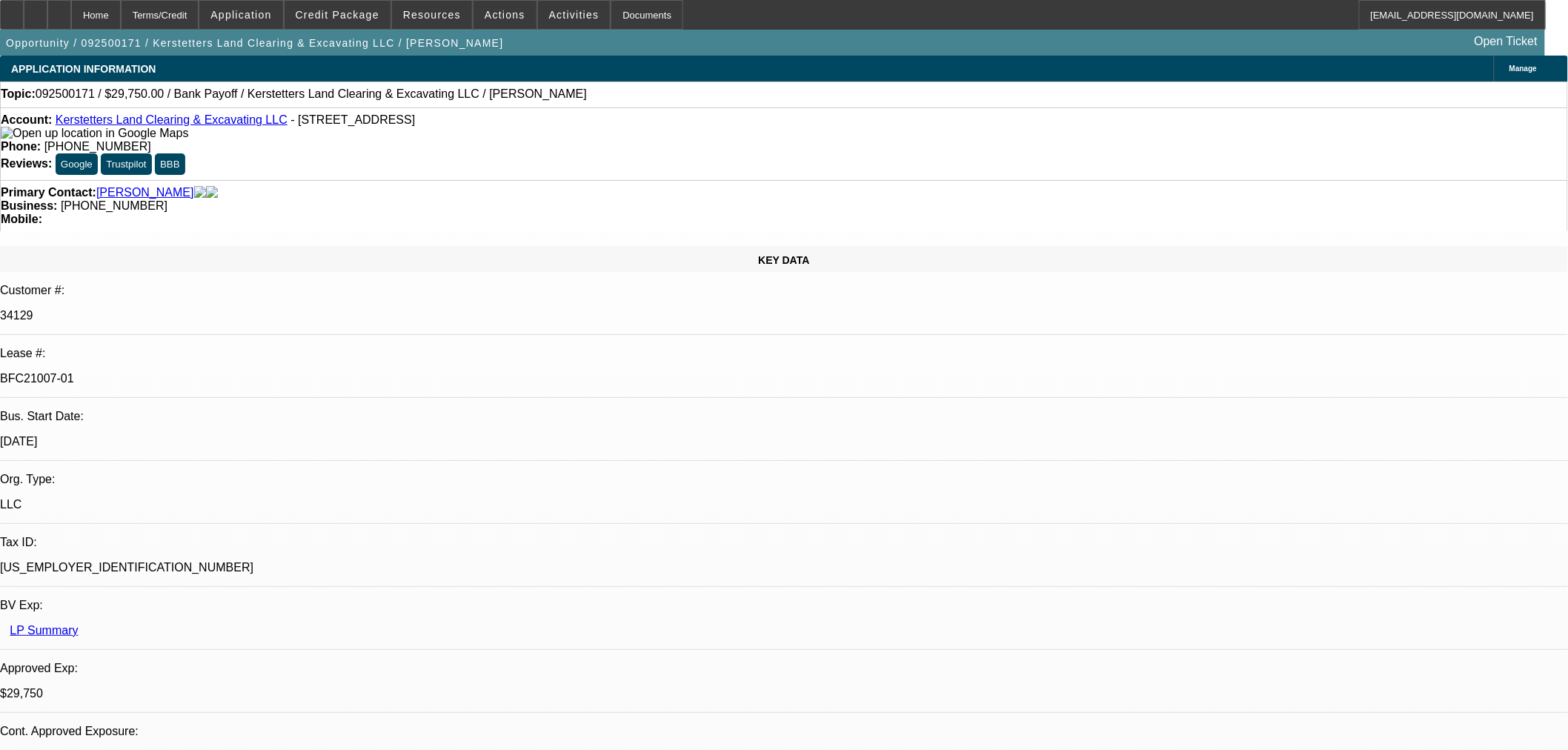
select select "0.15"
select select "2"
select select "0"
select select "6"
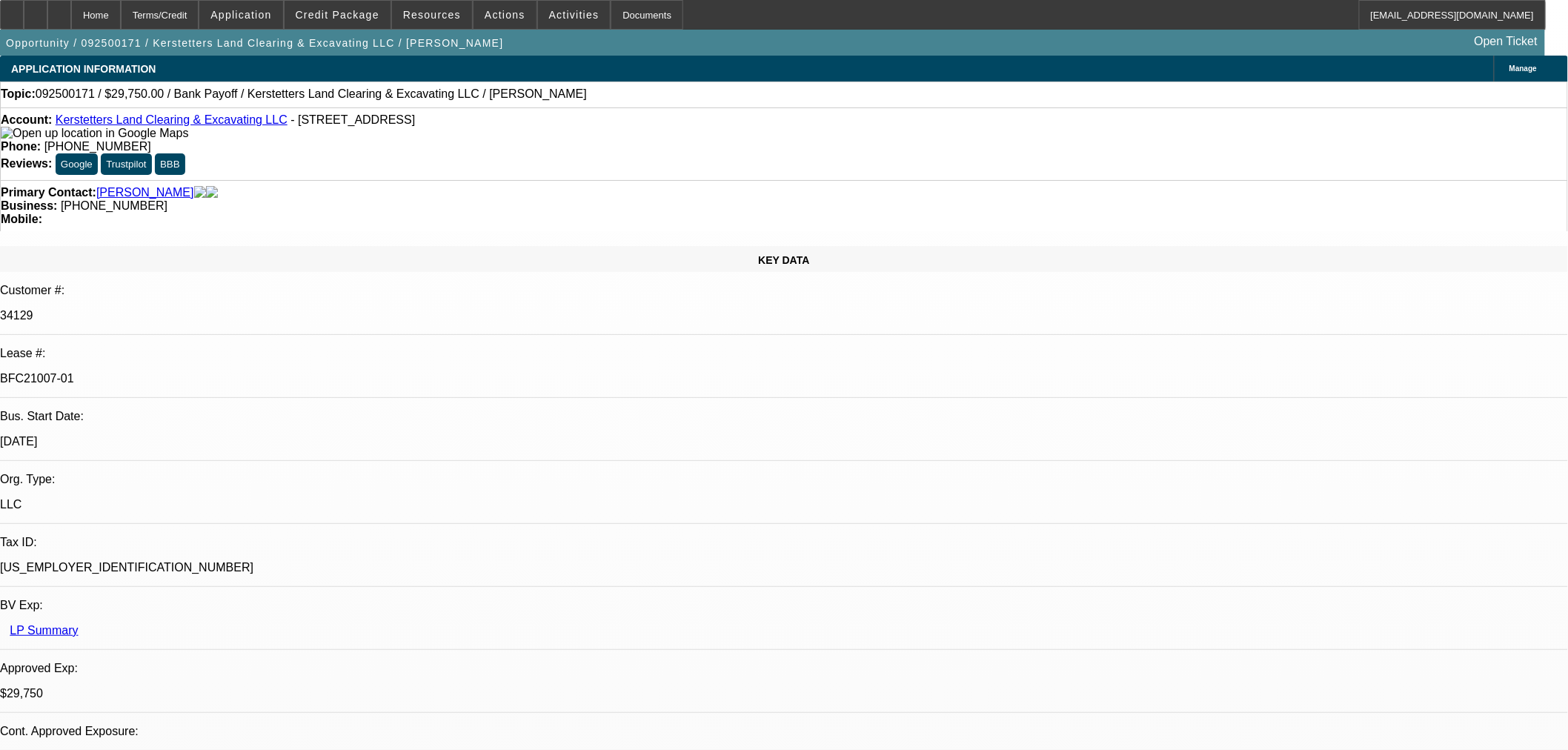
select select "1"
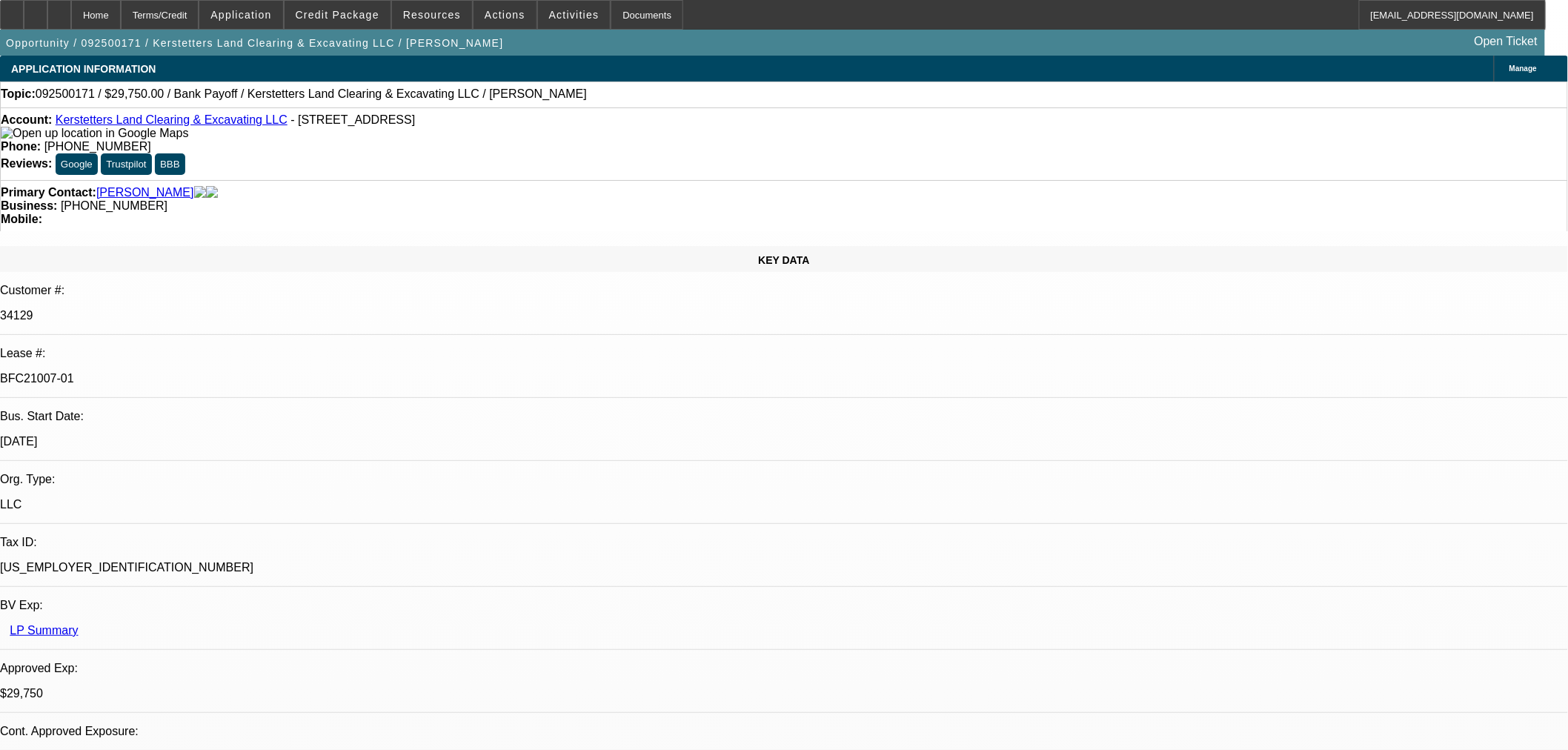
scroll to position [2370, 0]
drag, startPoint x: 1308, startPoint y: 626, endPoint x: 1223, endPoint y: 629, distance: 85.1
copy td "(402) 458-4538"
